Goal: Browse casually: Explore the website without a specific task or goal

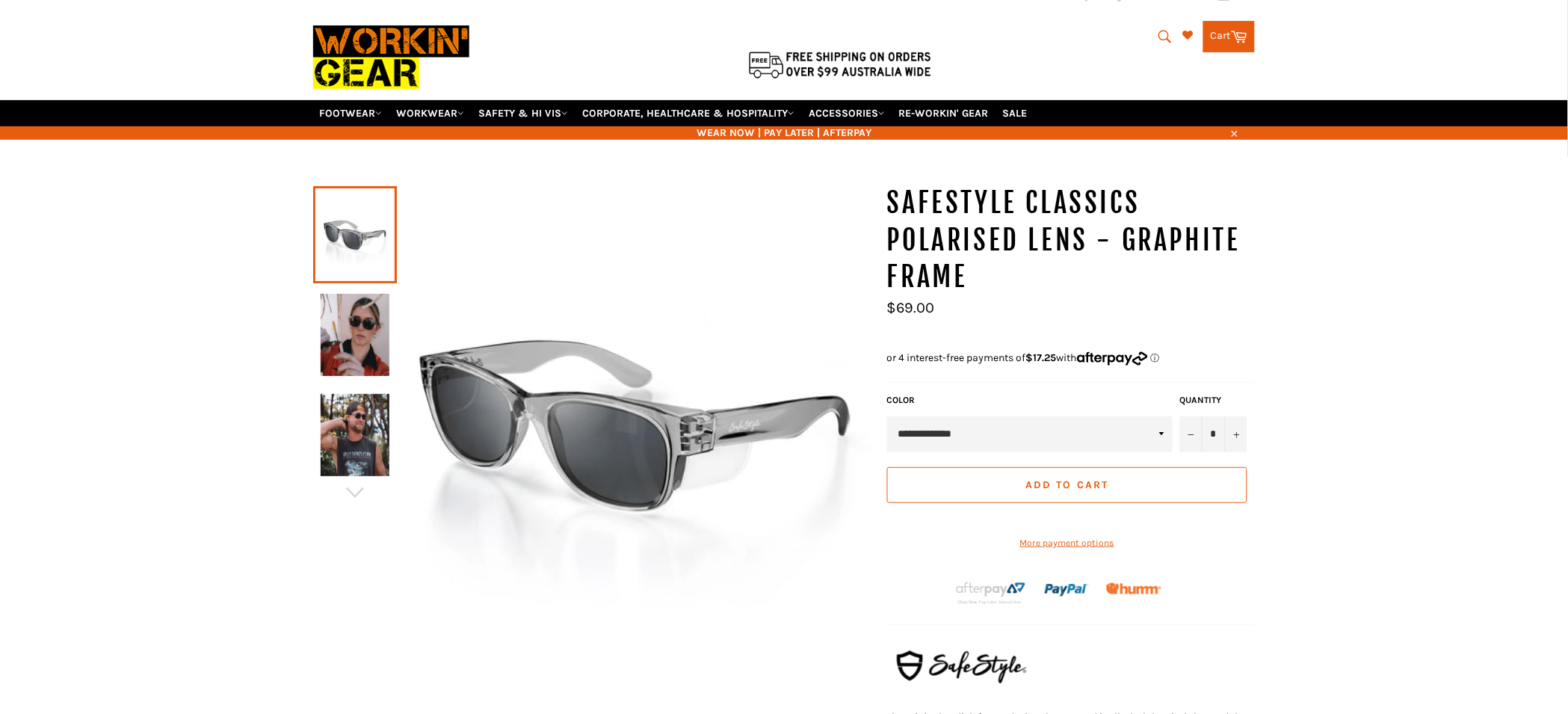
scroll to position [70, 0]
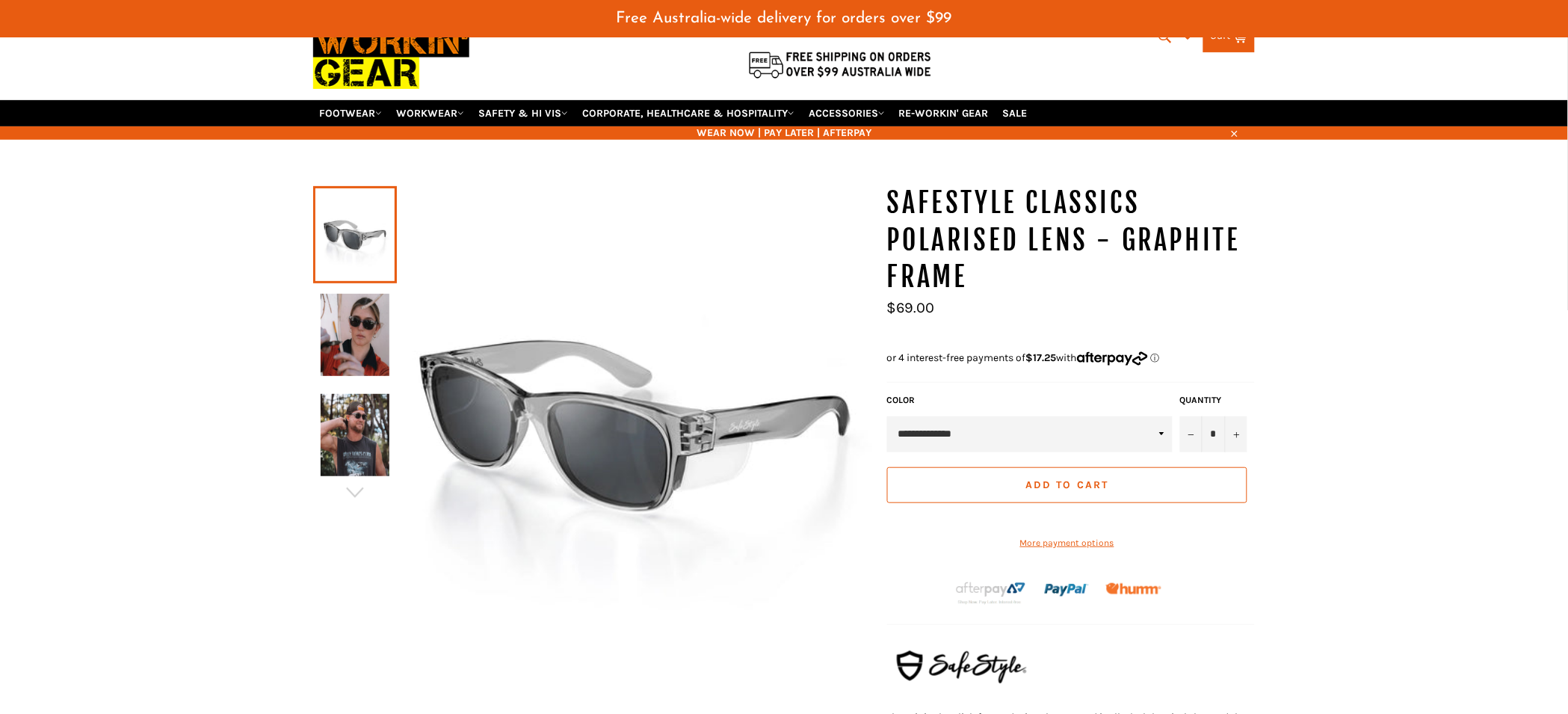
click at [369, 324] on img at bounding box center [355, 335] width 68 height 82
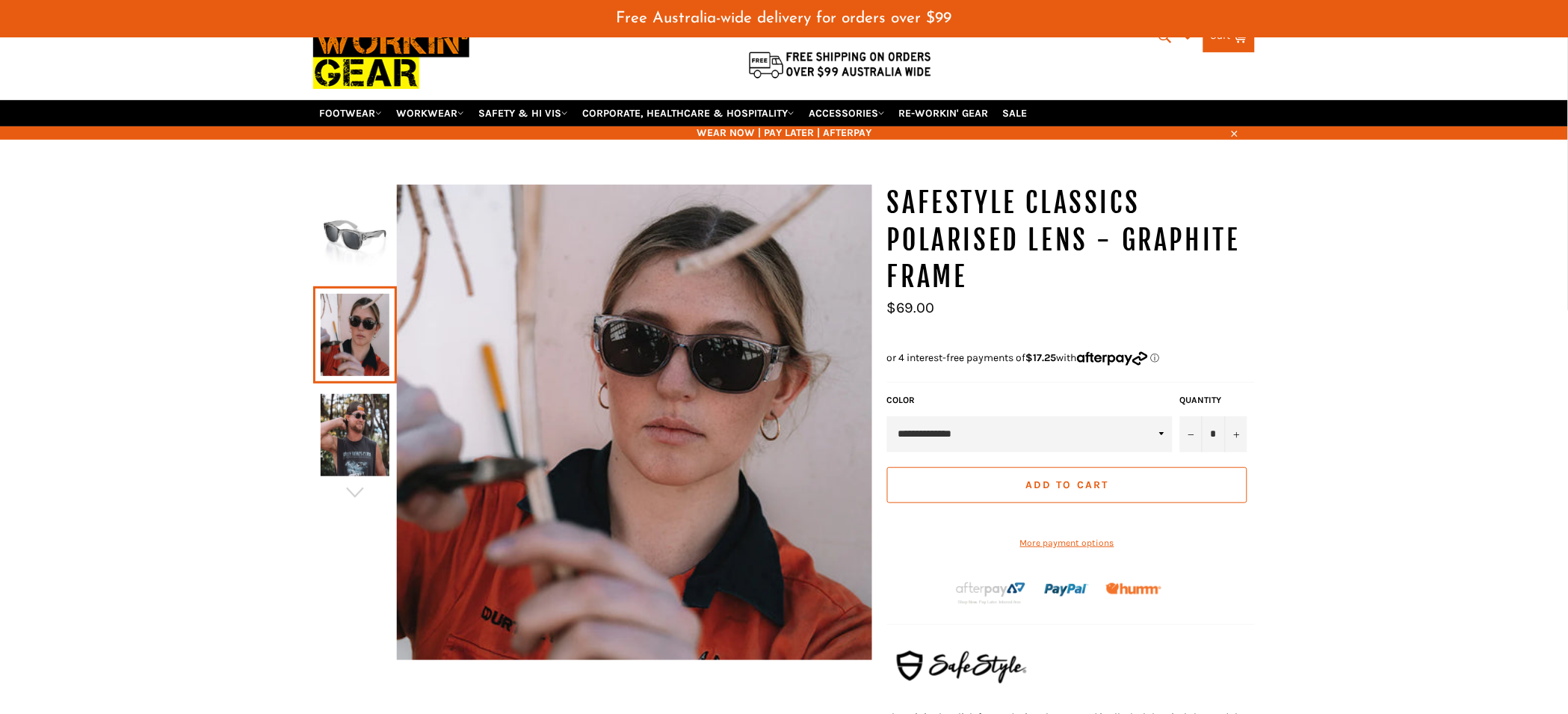
click at [360, 439] on img at bounding box center [355, 435] width 68 height 82
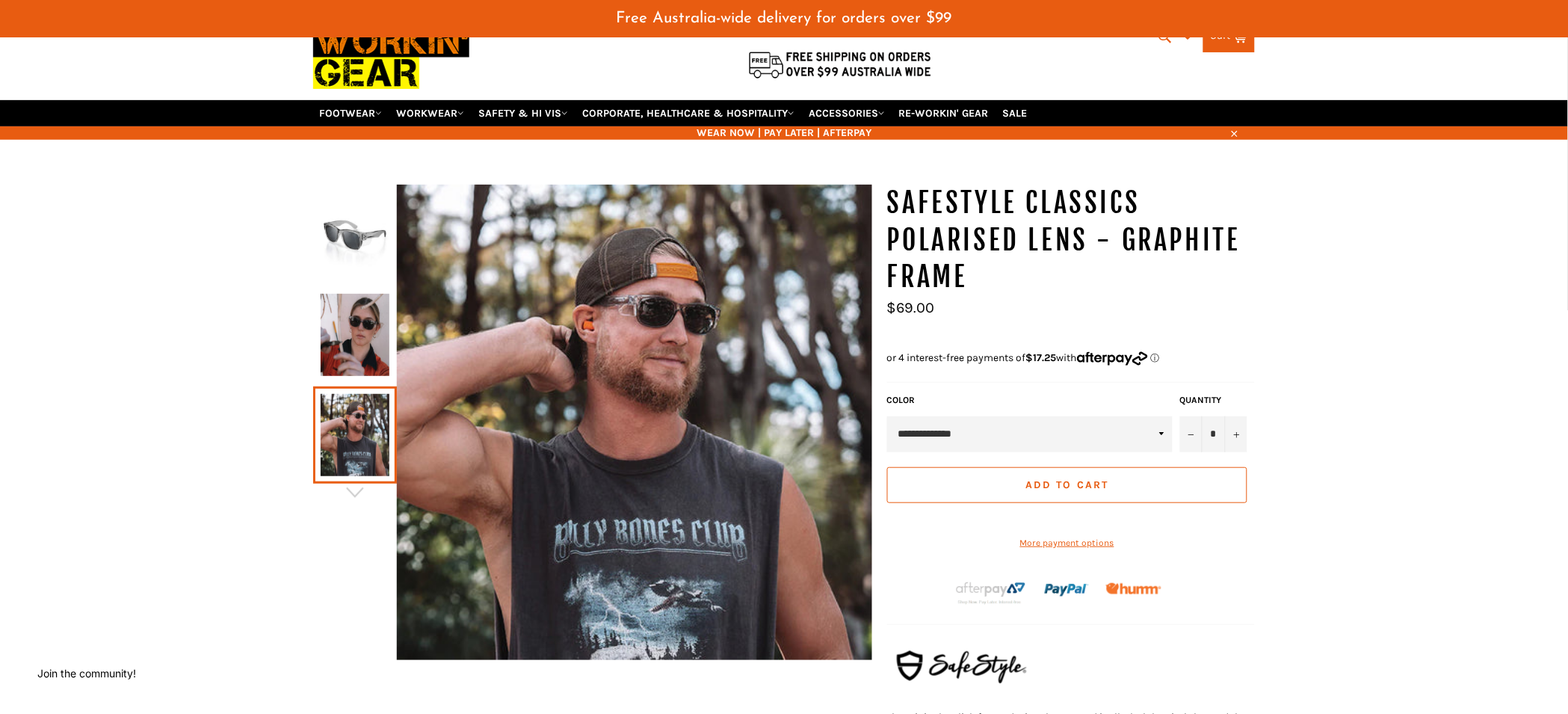
drag, startPoint x: 357, startPoint y: 237, endPoint x: 359, endPoint y: 252, distance: 15.1
click at [357, 237] on img at bounding box center [355, 235] width 68 height 82
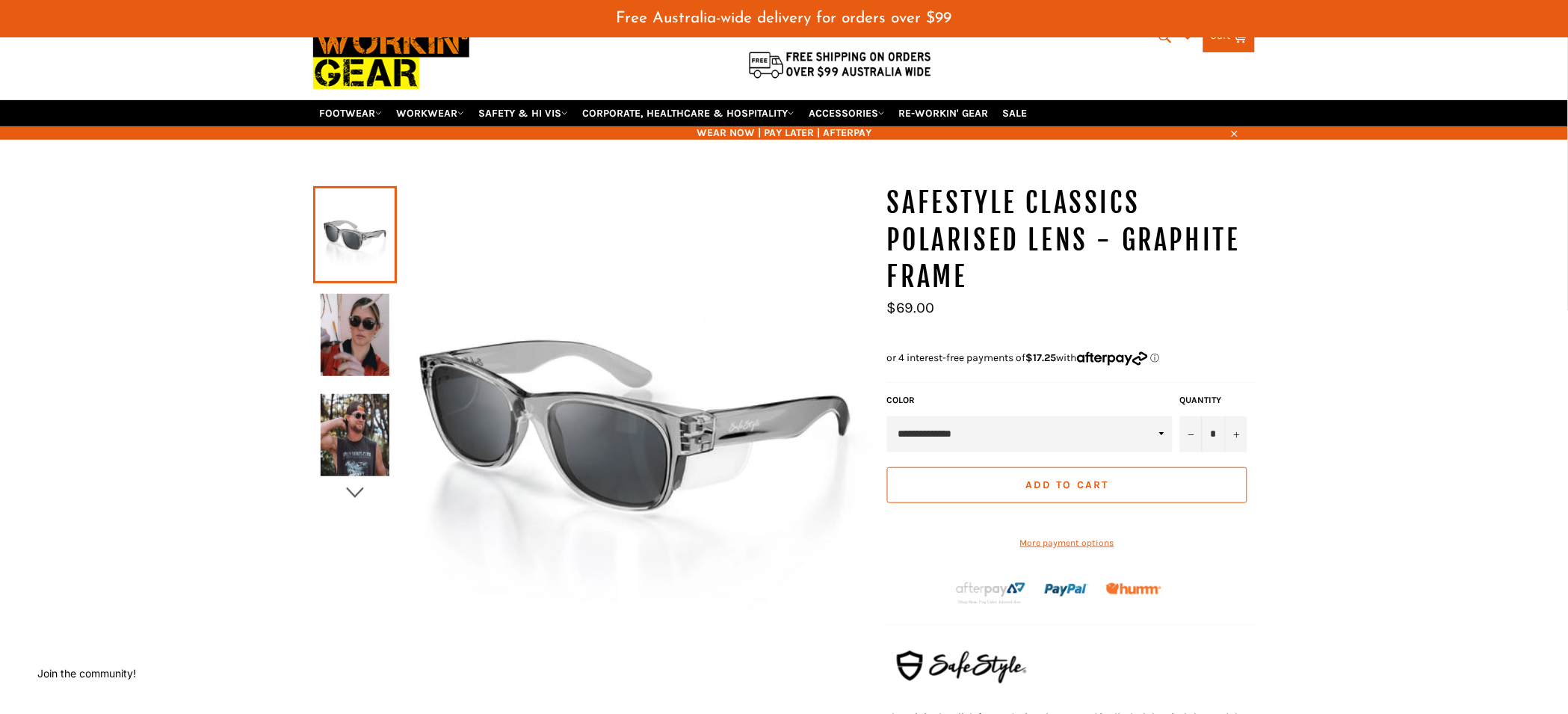
click at [355, 489] on icon "button" at bounding box center [355, 492] width 22 height 22
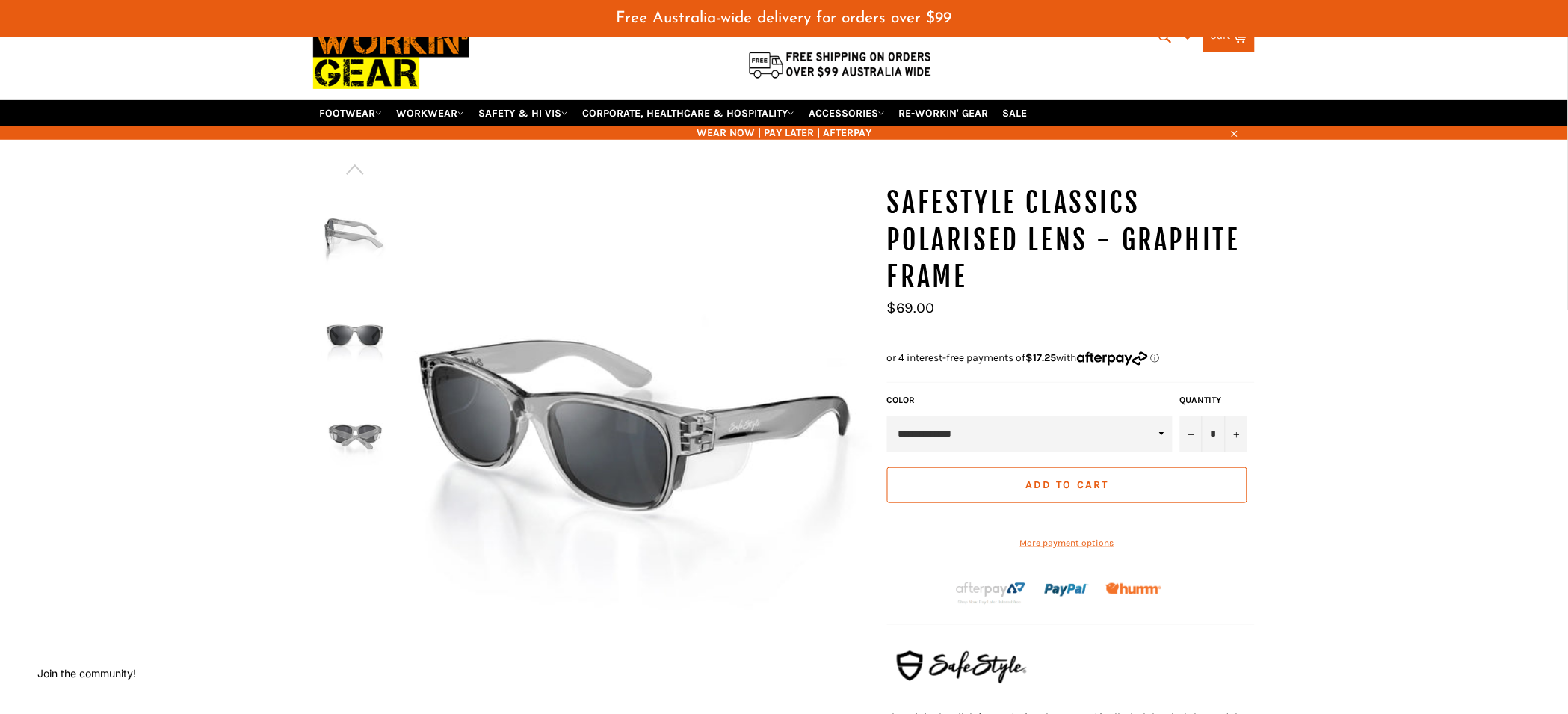
click at [359, 251] on img at bounding box center [355, 235] width 68 height 82
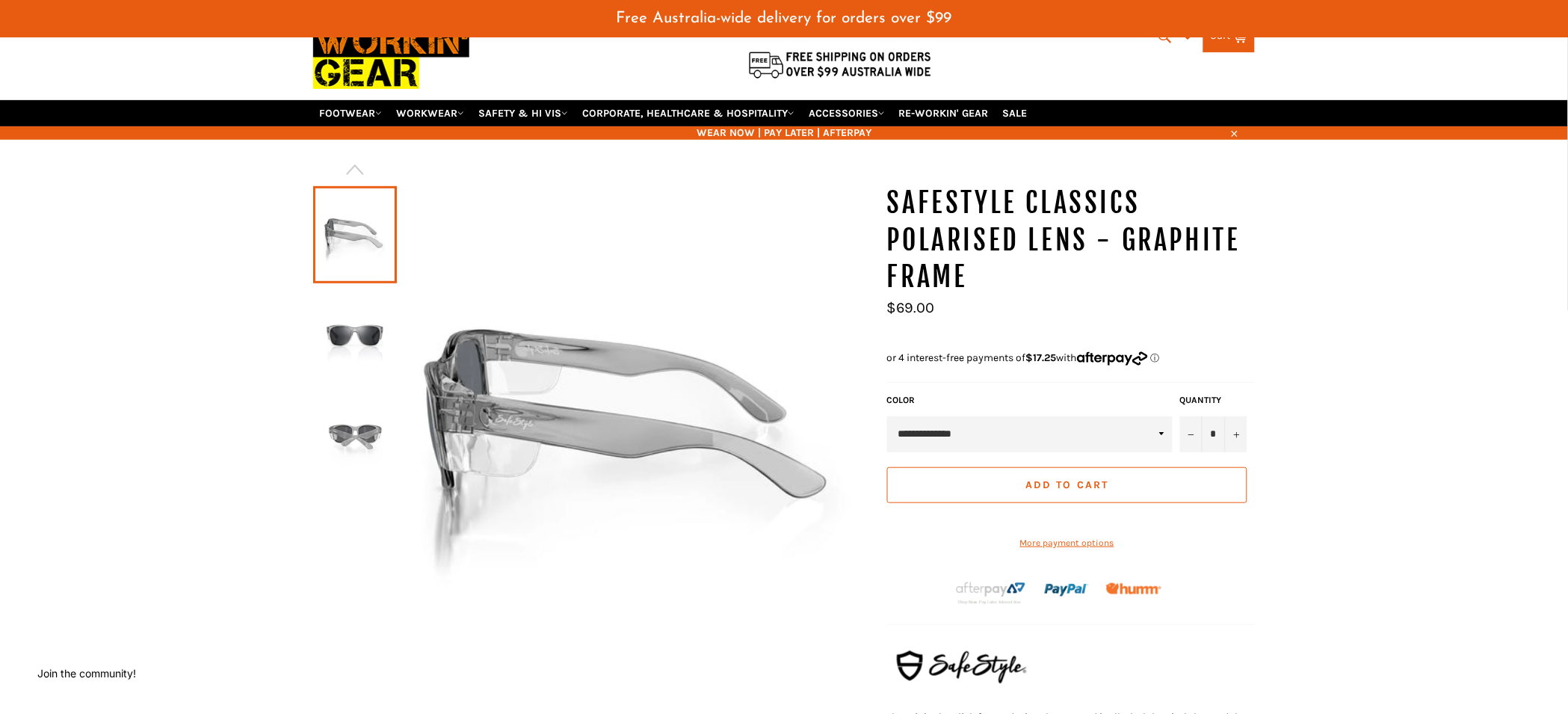
click at [355, 343] on img at bounding box center [355, 335] width 68 height 82
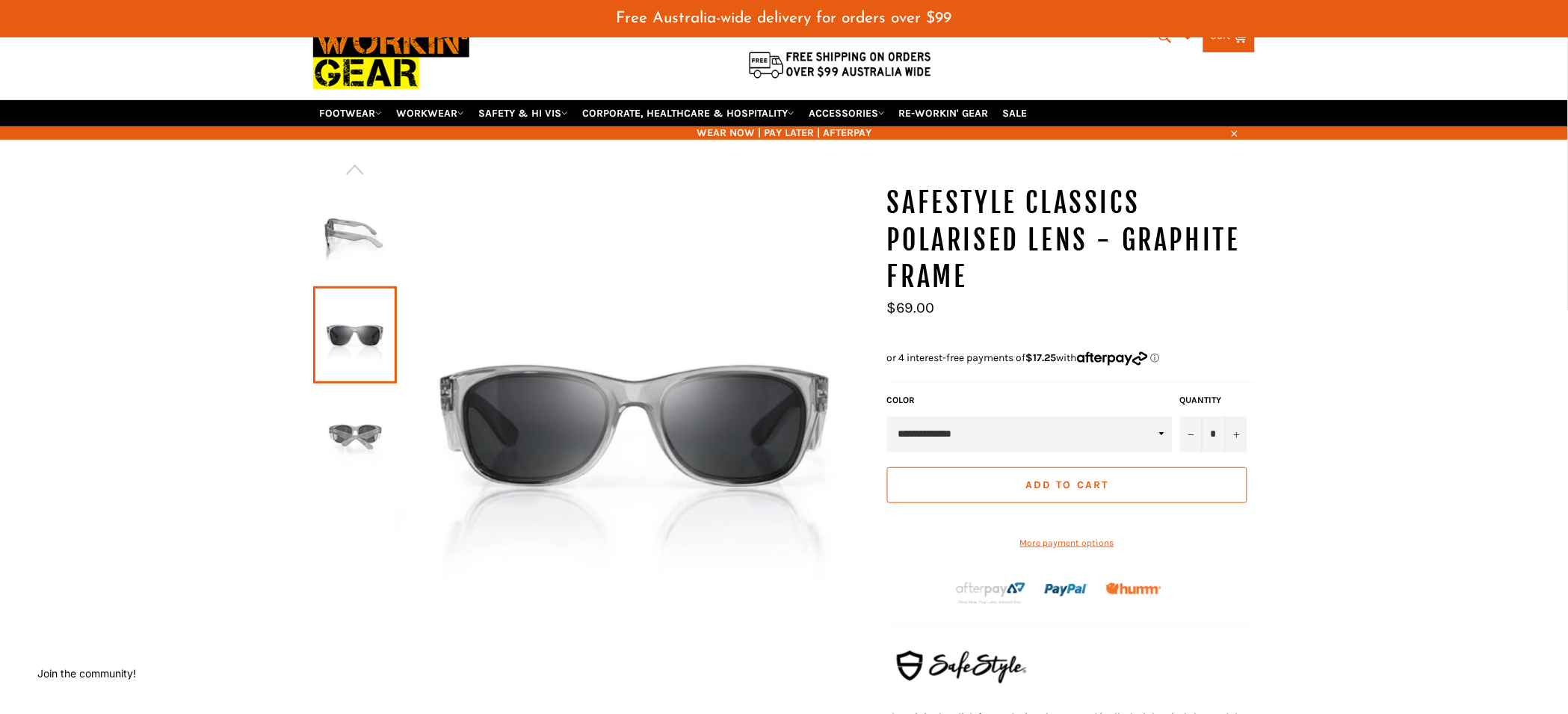
click at [359, 439] on img at bounding box center [355, 435] width 68 height 82
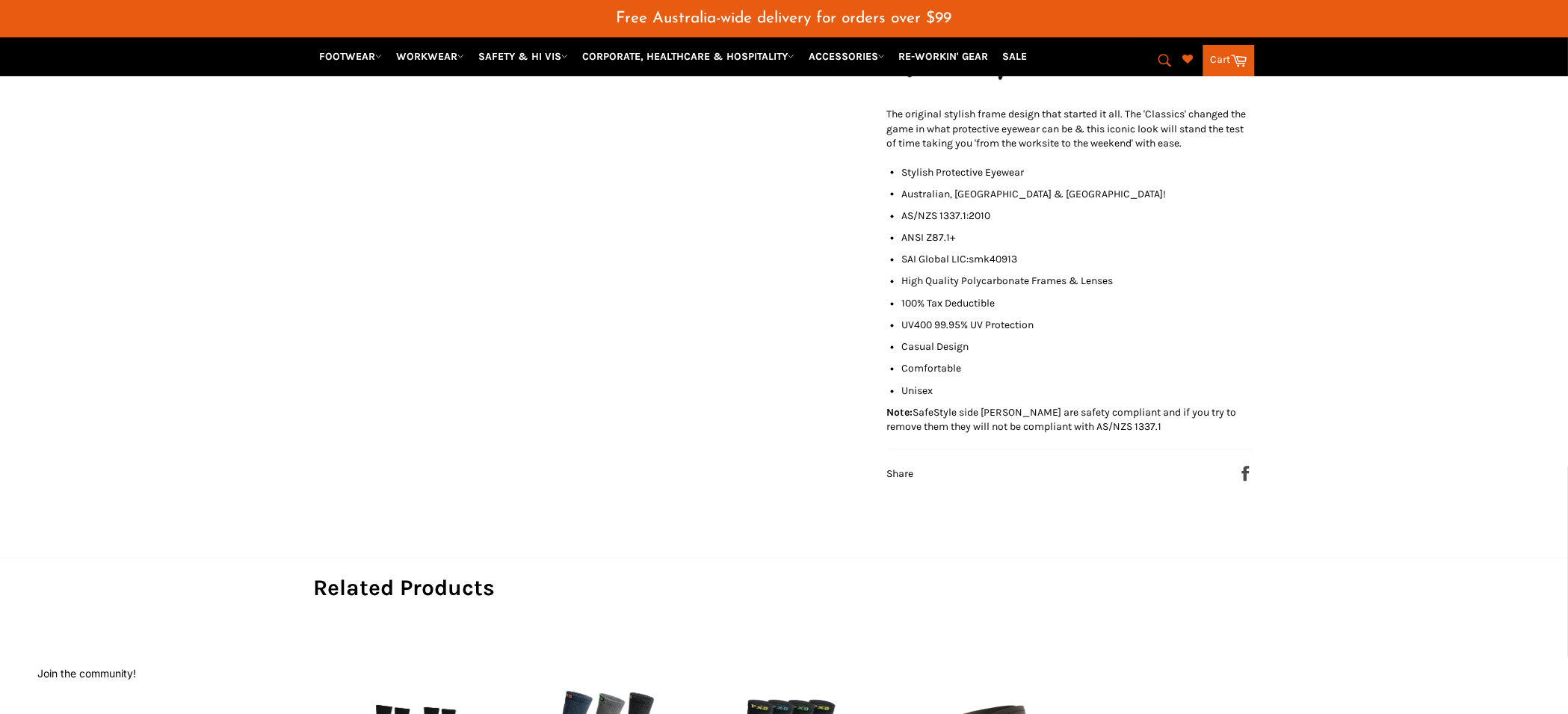
scroll to position [0, 0]
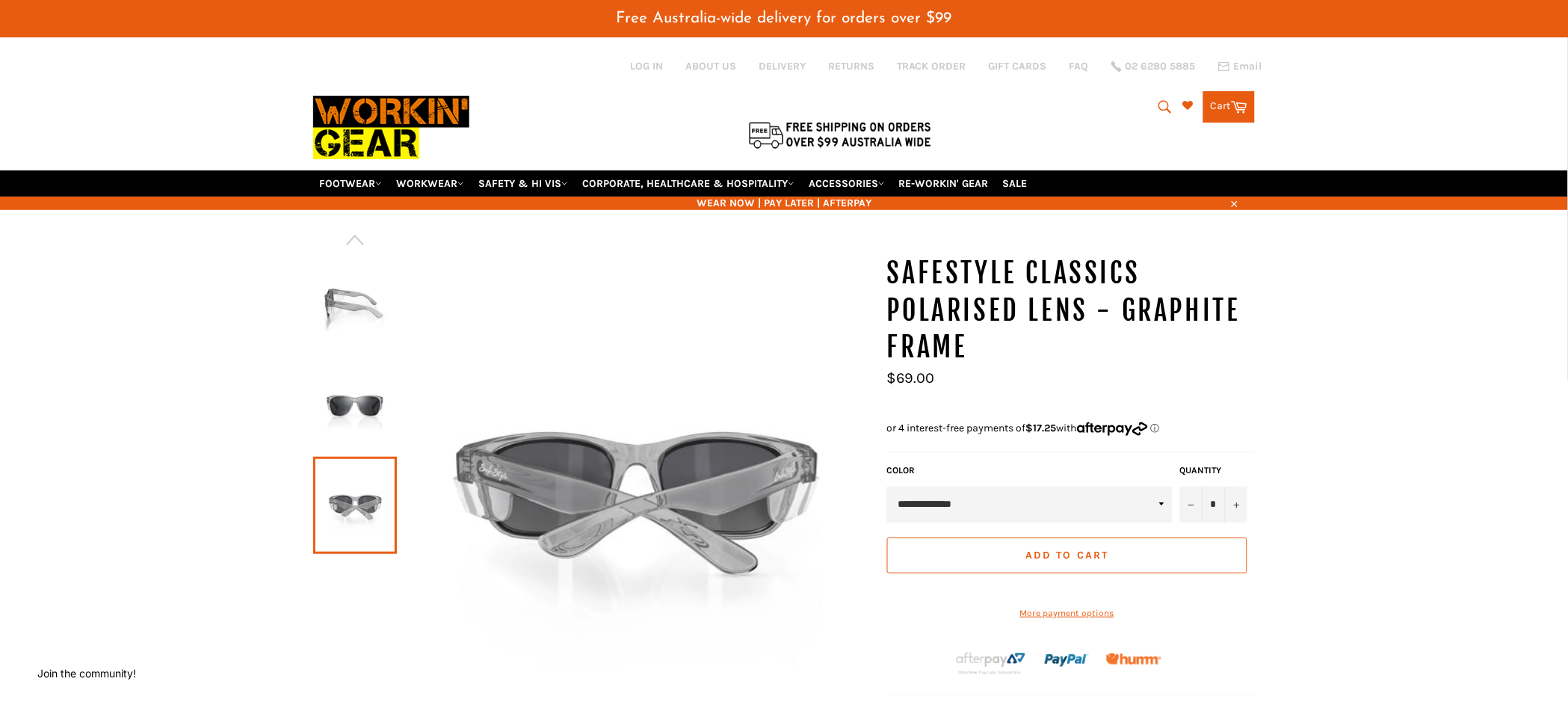
click at [397, 120] on img at bounding box center [391, 128] width 156 height 85
